Goal: Find specific page/section: Find specific page/section

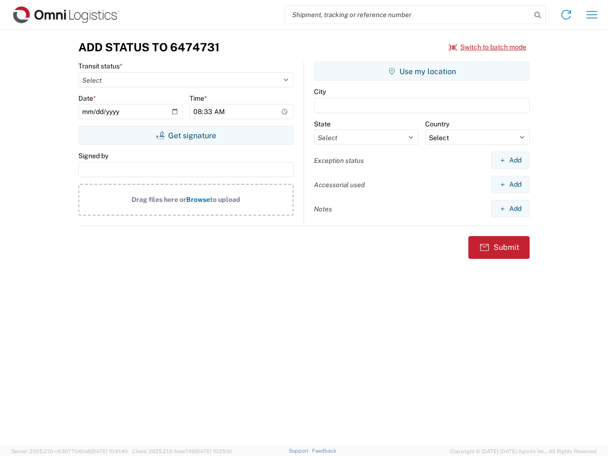
click at [408, 15] on input "search" at bounding box center [408, 15] width 246 height 18
click at [538, 15] on icon at bounding box center [537, 15] width 13 height 13
click at [566, 15] on icon at bounding box center [566, 14] width 15 height 15
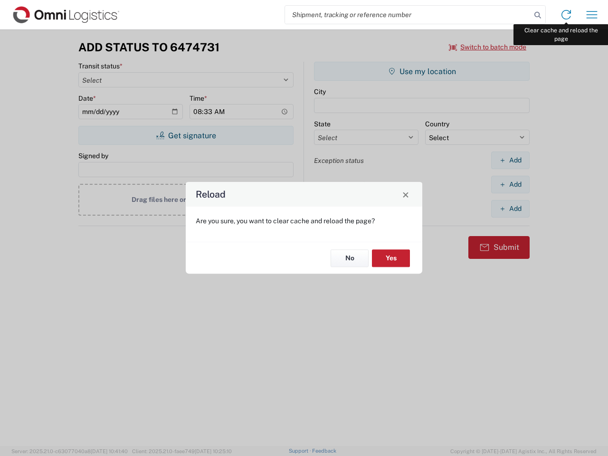
click at [592, 15] on div "Reload Are you sure, you want to clear cache and reload the page? No Yes" at bounding box center [304, 228] width 608 height 456
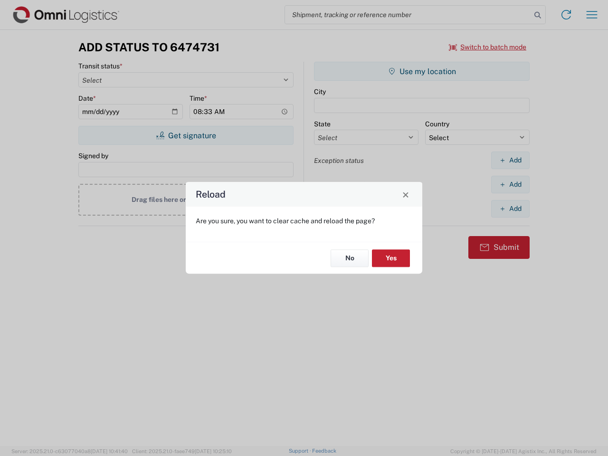
click at [488, 47] on div "Reload Are you sure, you want to clear cache and reload the page? No Yes" at bounding box center [304, 228] width 608 height 456
click at [186, 135] on div "Reload Are you sure, you want to clear cache and reload the page? No Yes" at bounding box center [304, 228] width 608 height 456
click at [422, 71] on div "Reload Are you sure, you want to clear cache and reload the page? No Yes" at bounding box center [304, 228] width 608 height 456
click at [510, 160] on div "Reload Are you sure, you want to clear cache and reload the page? No Yes" at bounding box center [304, 228] width 608 height 456
click at [510, 184] on div "Reload Are you sure, you want to clear cache and reload the page? No Yes" at bounding box center [304, 228] width 608 height 456
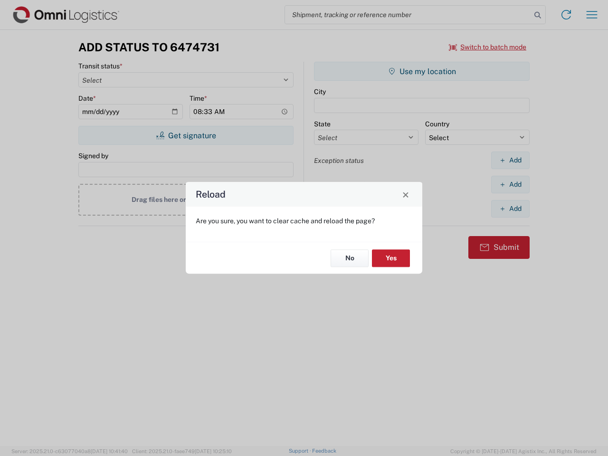
click at [510, 209] on div "Reload Are you sure, you want to clear cache and reload the page? No Yes" at bounding box center [304, 228] width 608 height 456
